Goal: Task Accomplishment & Management: Use online tool/utility

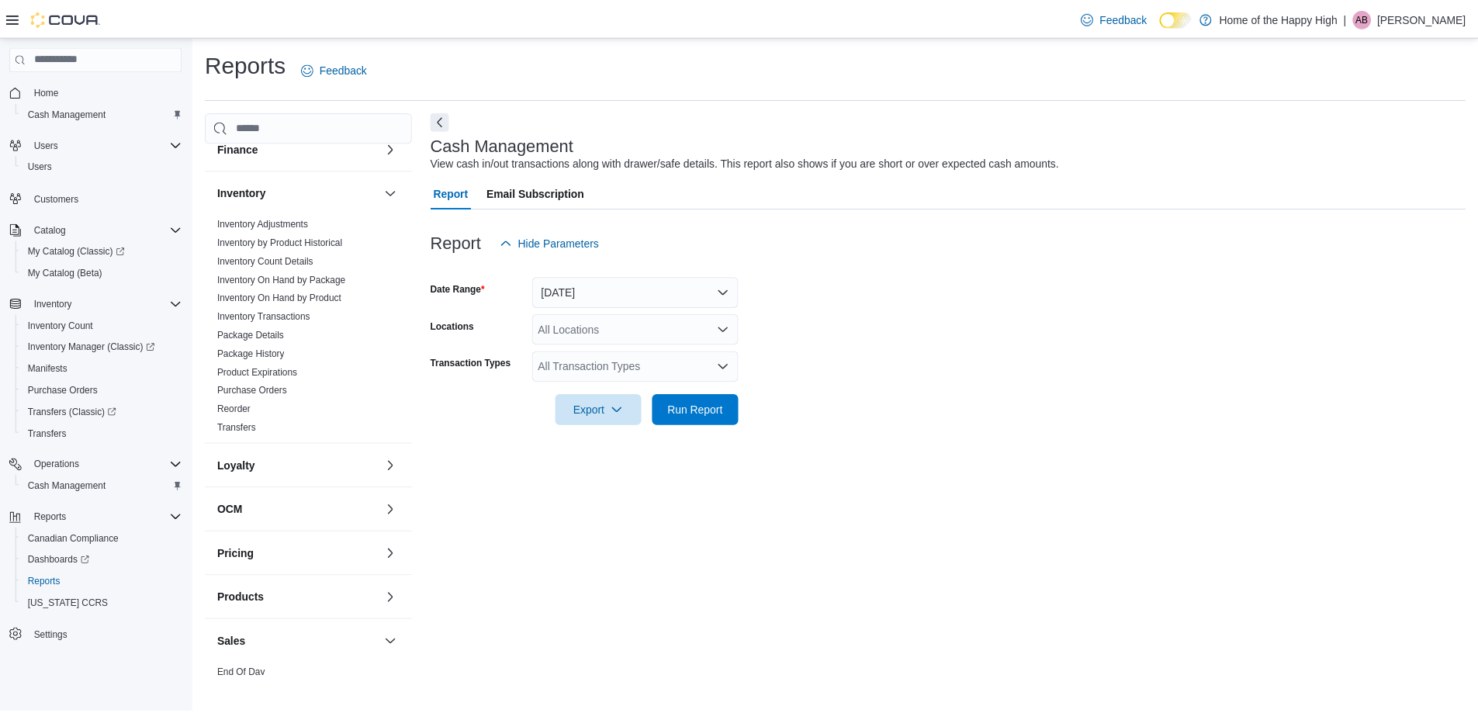
scroll to position [543, 0]
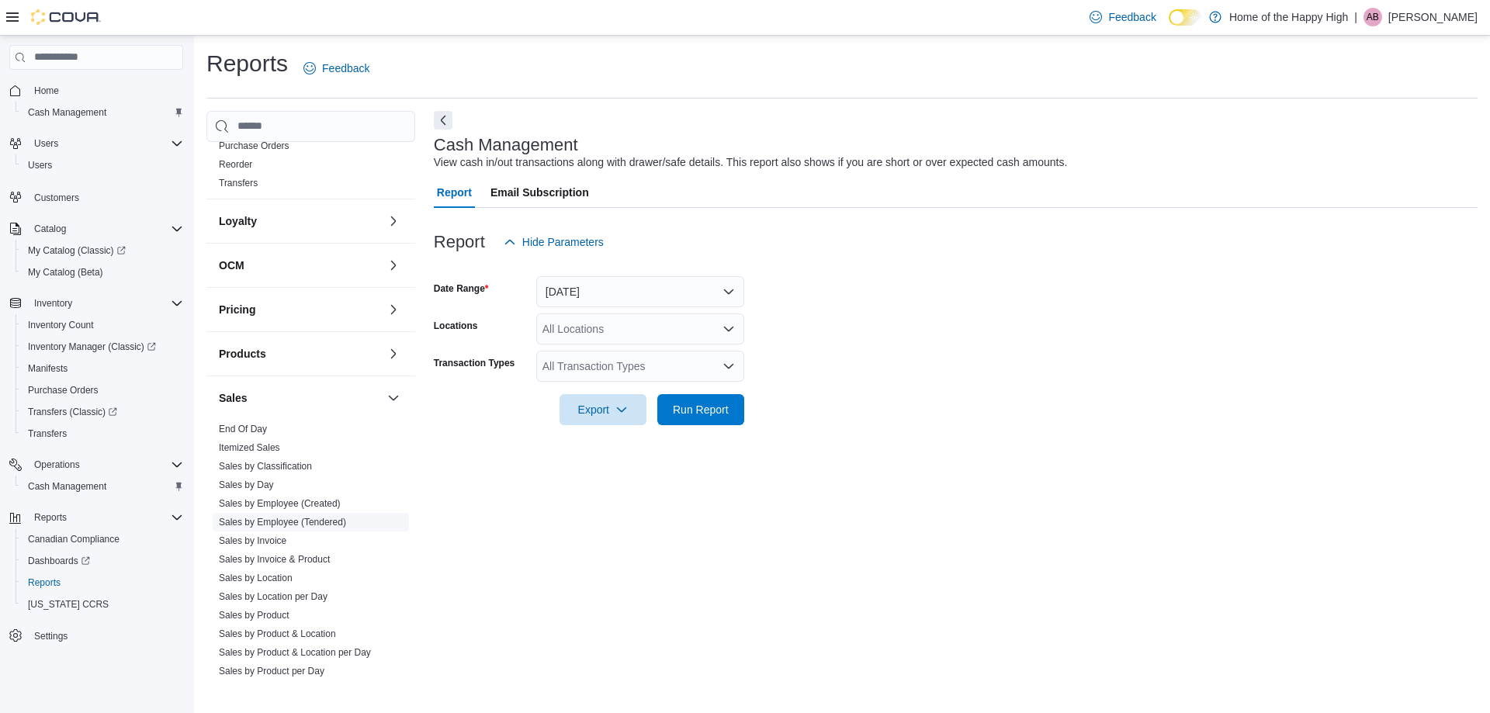
click at [320, 525] on link "Sales by Employee (Tendered)" at bounding box center [282, 522] width 127 height 11
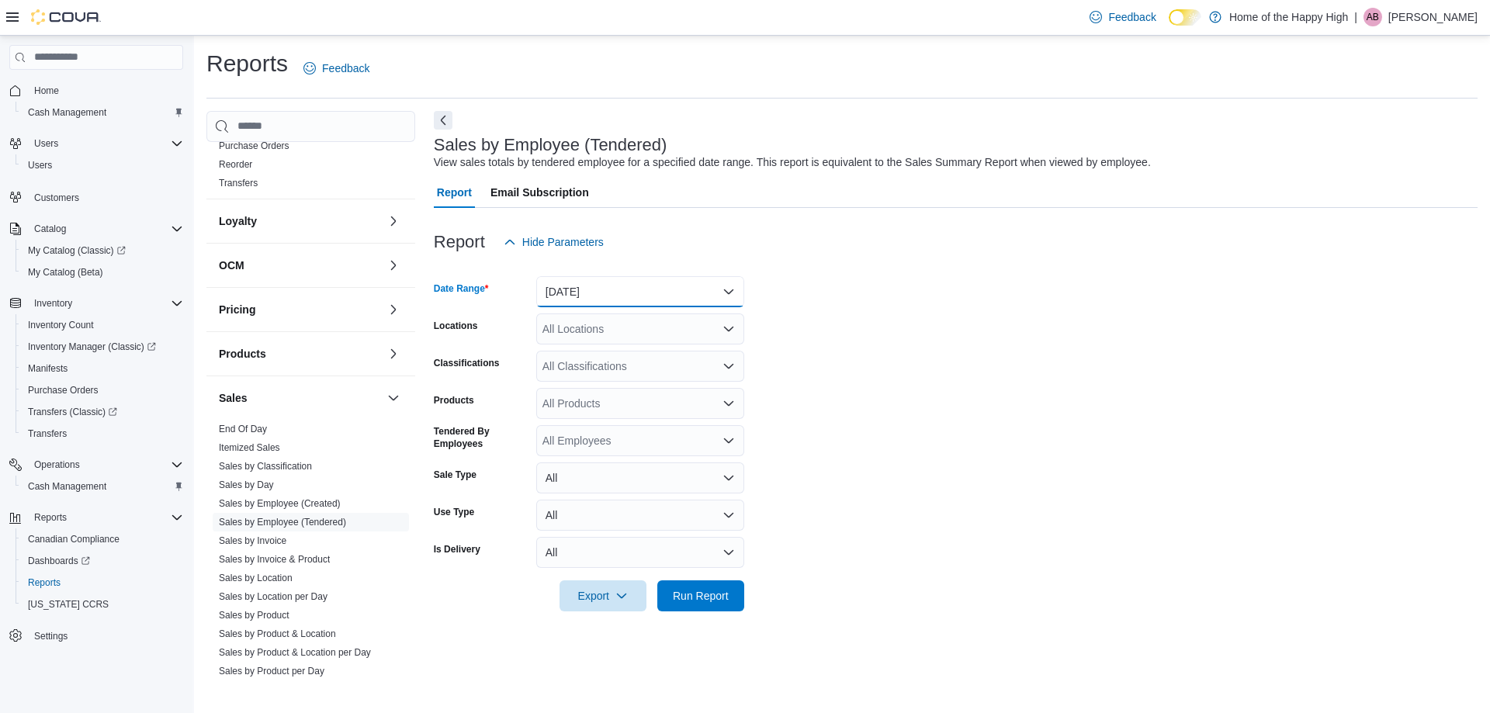
click at [593, 286] on button "[DATE]" at bounding box center [640, 291] width 208 height 31
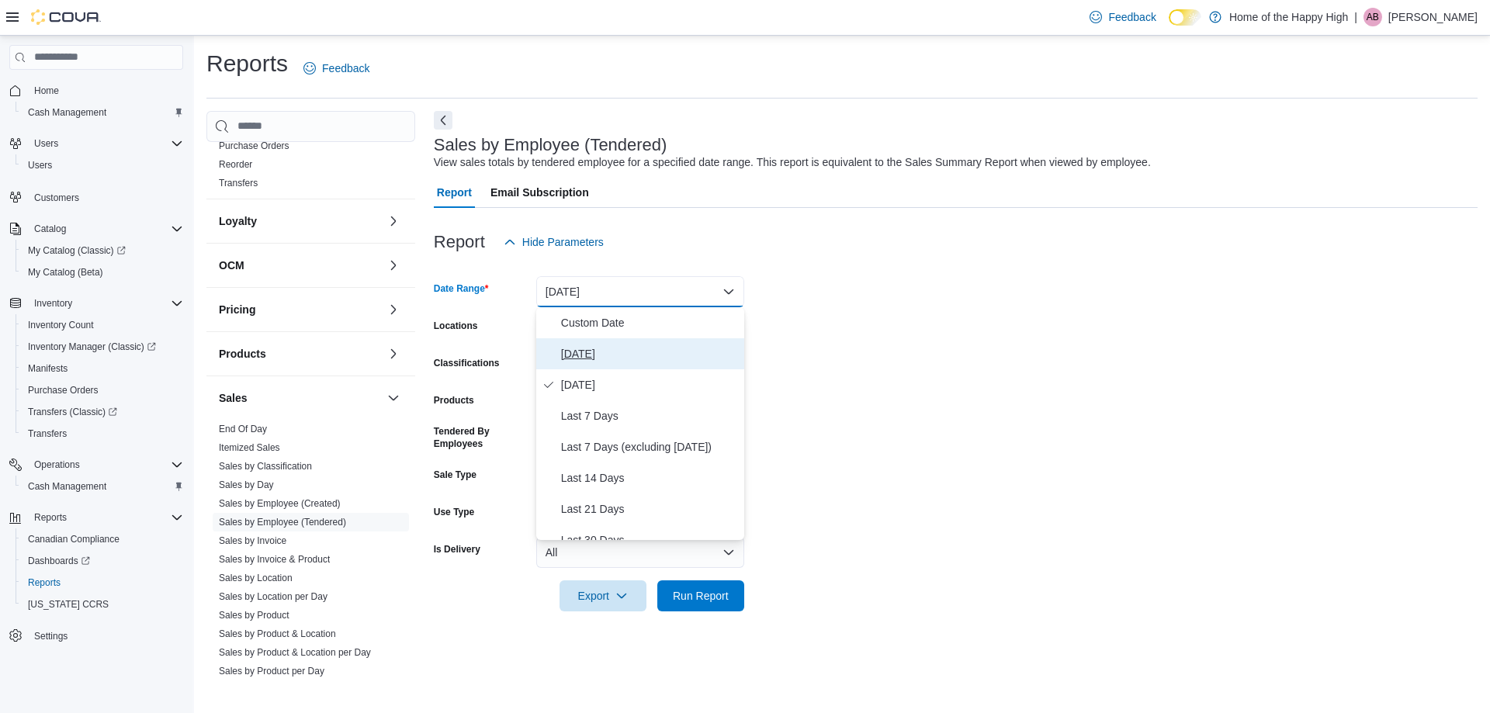
click at [586, 343] on button "[DATE]" at bounding box center [640, 353] width 208 height 31
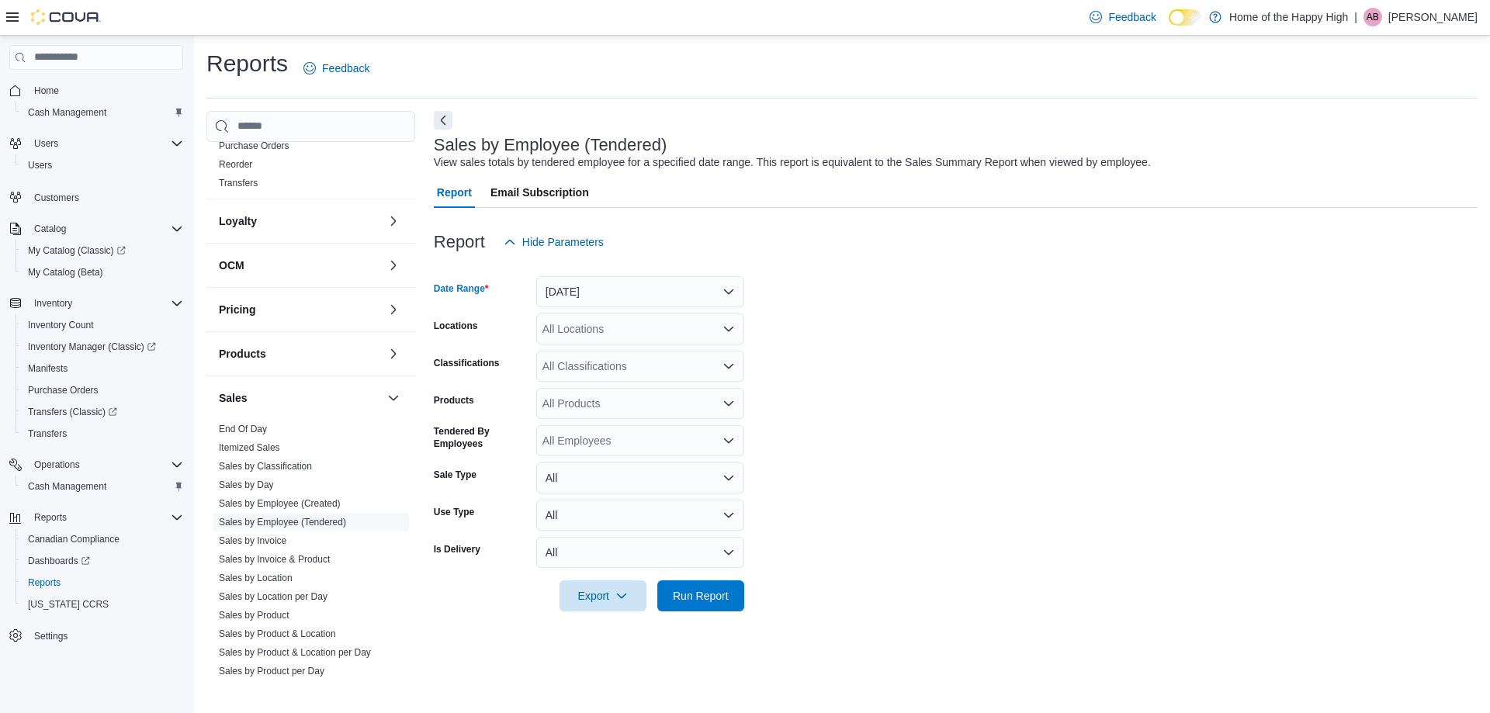
click at [588, 340] on div "All Locations" at bounding box center [640, 328] width 208 height 31
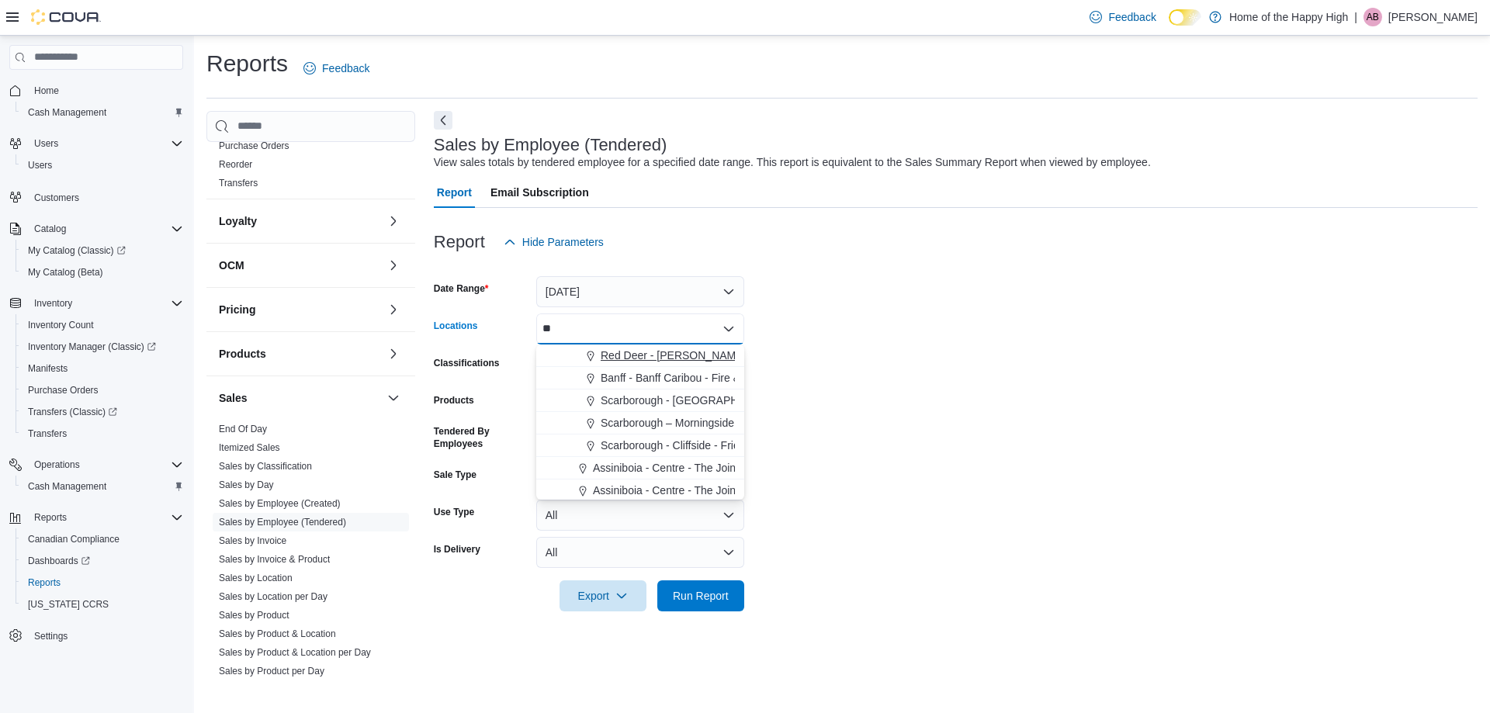
type input "**"
click at [639, 345] on button "Red Deer - [PERSON_NAME] Place - Fire & Flower" at bounding box center [640, 355] width 208 height 23
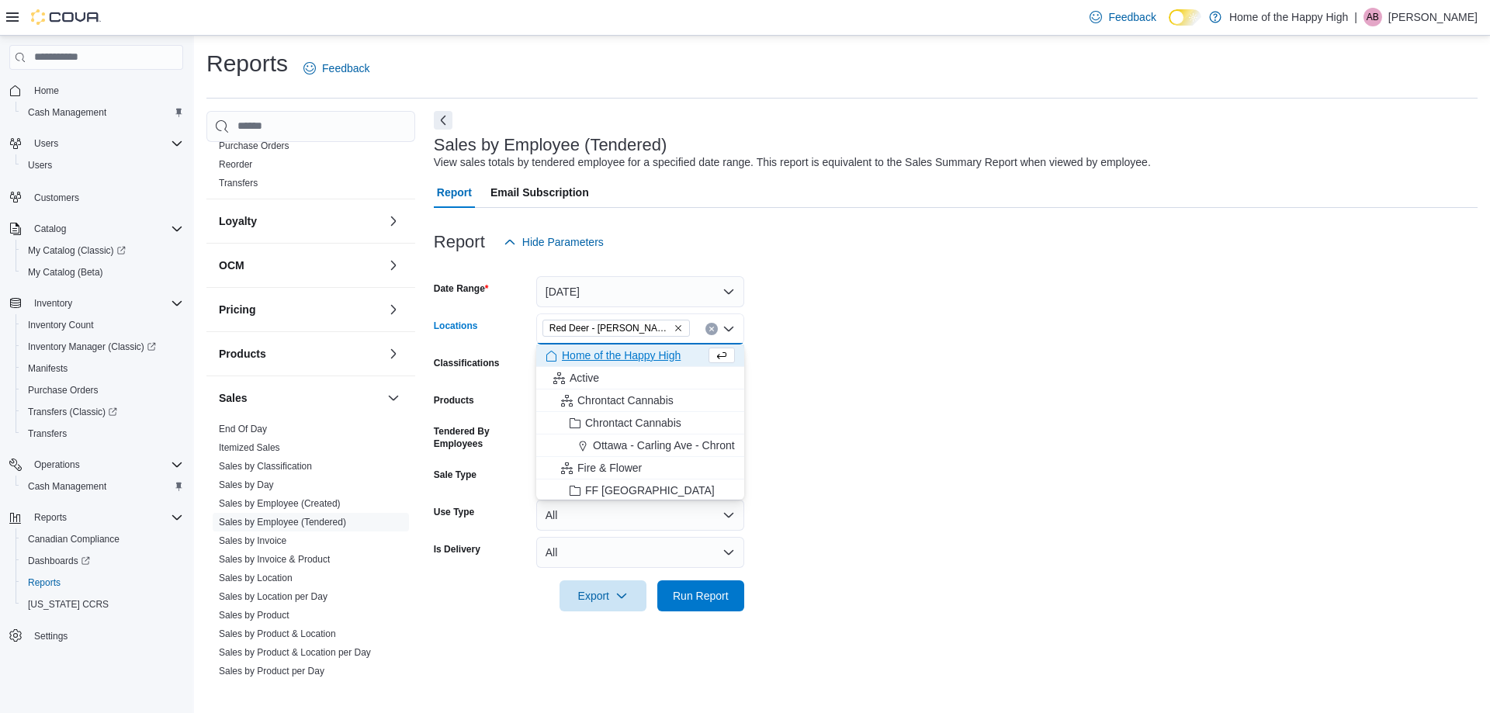
click at [849, 348] on form "Date Range [DATE] Locations [GEOGRAPHIC_DATA] - [PERSON_NAME][GEOGRAPHIC_DATA] …" at bounding box center [956, 435] width 1044 height 354
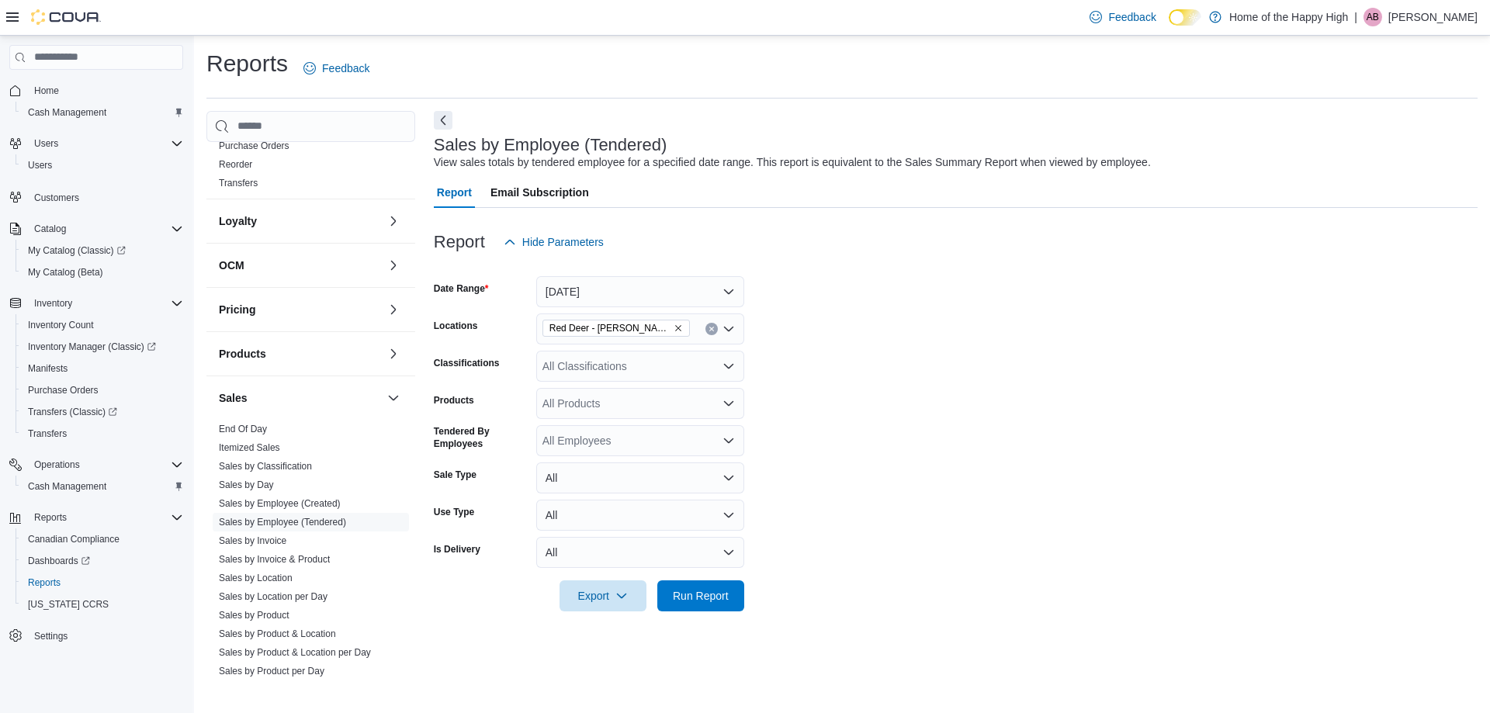
click at [690, 579] on div at bounding box center [956, 574] width 1044 height 12
click at [694, 589] on span "Run Report" at bounding box center [701, 595] width 56 height 16
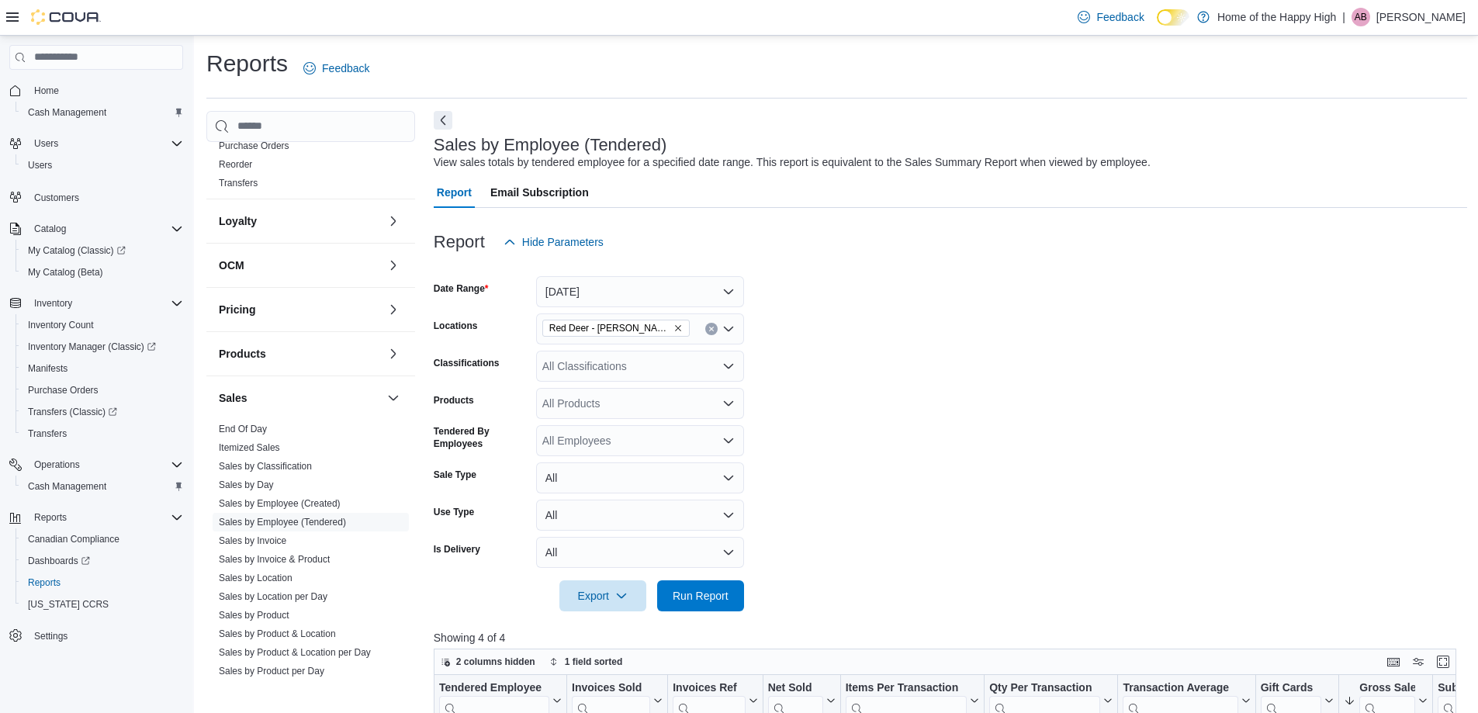
scroll to position [388, 0]
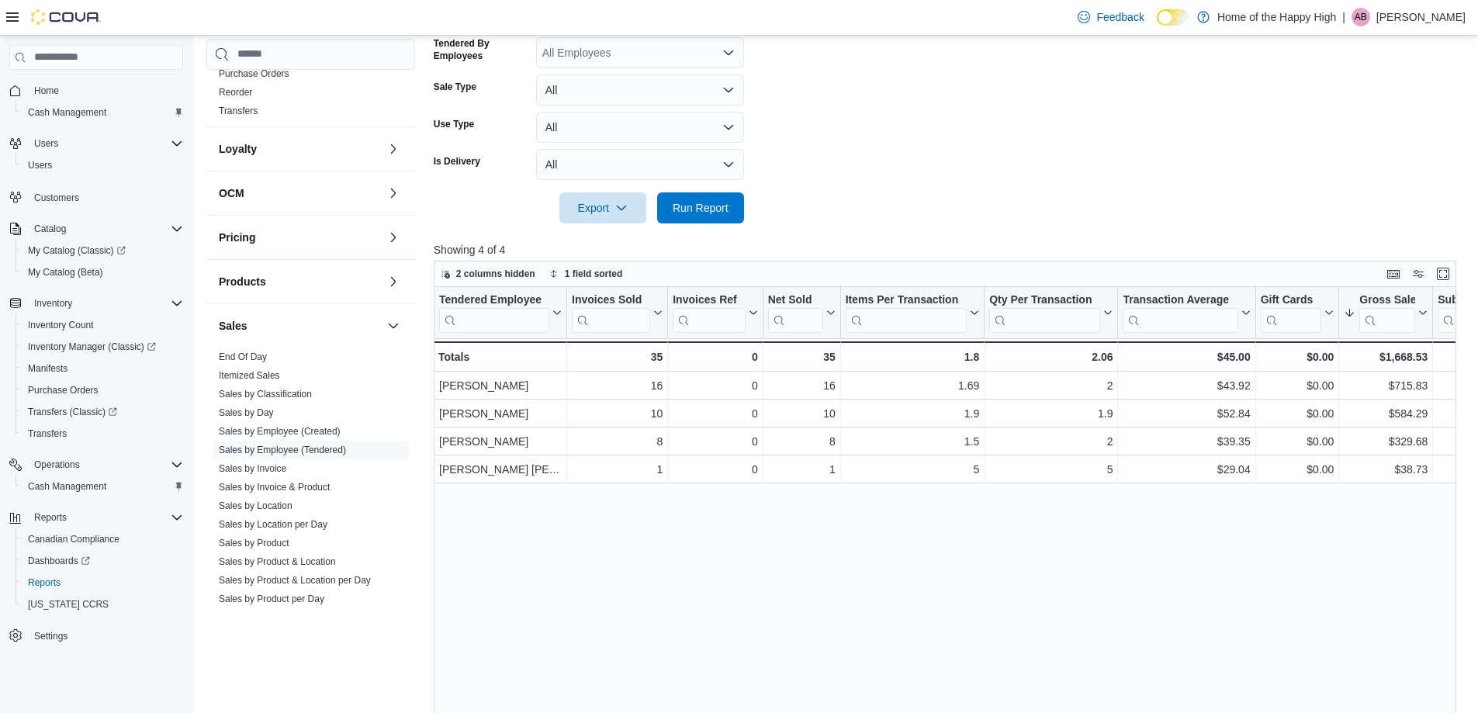
click at [722, 181] on div at bounding box center [950, 186] width 1033 height 12
click at [716, 211] on span "Run Report" at bounding box center [701, 207] width 56 height 16
click at [1415, 16] on p "[PERSON_NAME]" at bounding box center [1420, 17] width 89 height 19
click at [1367, 158] on span "Sign Out" at bounding box center [1366, 152] width 42 height 16
